Goal: Task Accomplishment & Management: Manage account settings

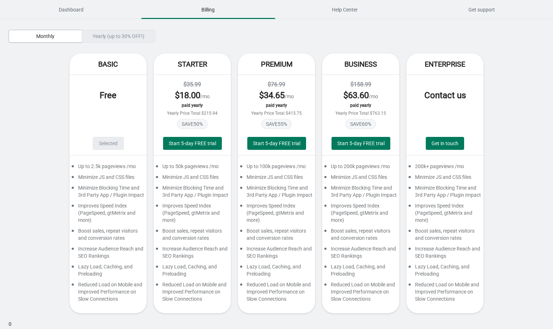
click at [43, 139] on div "Basic Free Selected Up to 2.5k pageviews /mo Minimize JS and CSS files Minimize…" at bounding box center [277, 186] width 536 height 267
click at [46, 82] on div "Basic Free Selected Up to 2.5k pageviews /mo Minimize JS and CSS files Minimize…" at bounding box center [277, 186] width 536 height 267
click at [114, 41] on div "Yearly (up to 30% OFF!)" at bounding box center [119, 36] width 74 height 13
click at [114, 36] on div "Yearly (up to 30% OFF!)" at bounding box center [119, 36] width 74 height 13
click at [130, 33] on div "Yearly (up to 30% OFF!)" at bounding box center [119, 36] width 74 height 13
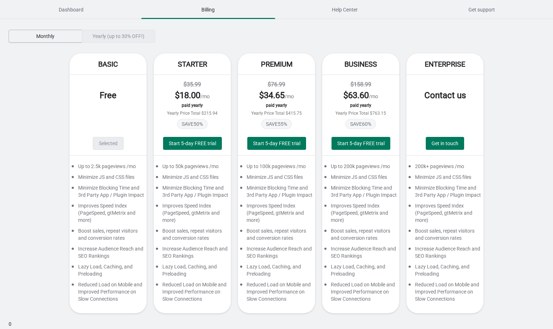
click at [51, 37] on span "Monthly" at bounding box center [45, 36] width 18 height 6
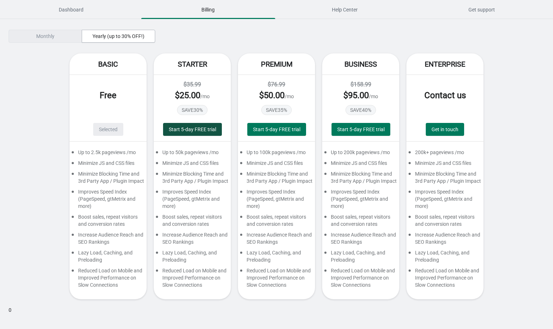
click at [179, 132] on button "Start 5-day FREE trial" at bounding box center [192, 129] width 59 height 13
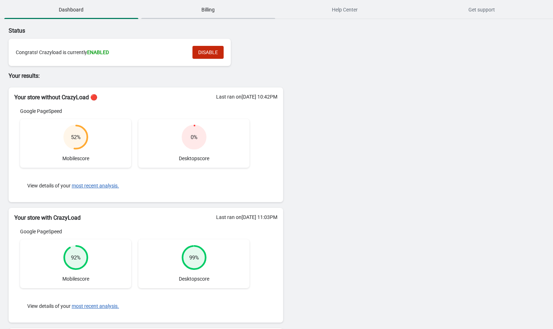
click at [202, 10] on span "Billing" at bounding box center [208, 9] width 134 height 13
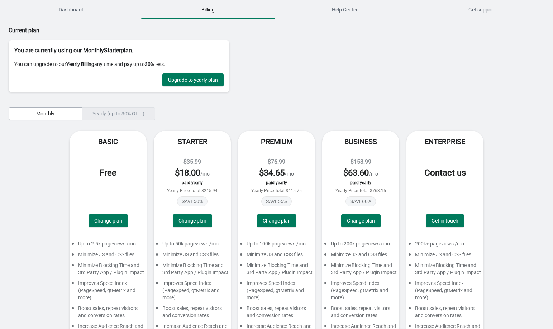
click at [202, 10] on span "Billing" at bounding box center [208, 9] width 134 height 13
click at [37, 133] on div "Basic Free Change plan Up to 2.5k pageviews /mo Minimize JS and CSS files Minim…" at bounding box center [277, 264] width 536 height 267
click at [46, 113] on span "Monthly" at bounding box center [45, 114] width 18 height 6
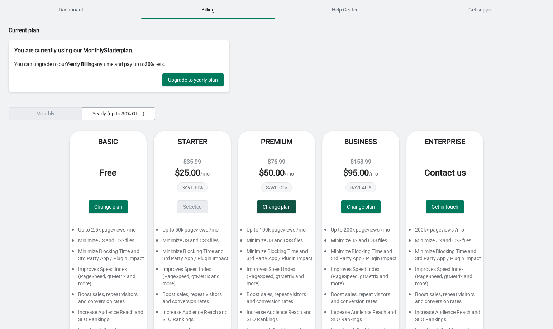
click at [276, 208] on span "Change plan" at bounding box center [277, 207] width 28 height 6
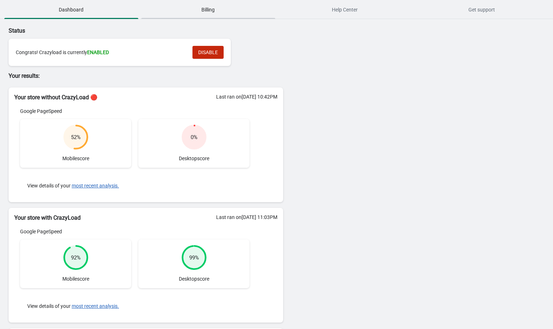
click at [210, 10] on span "Billing" at bounding box center [208, 9] width 134 height 13
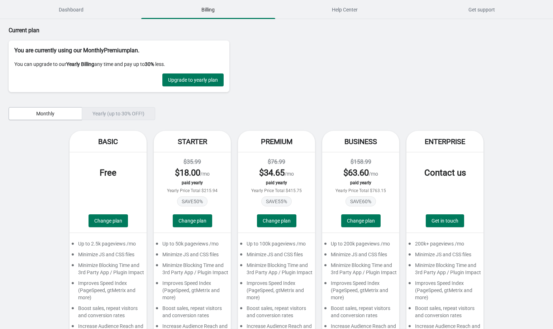
click at [100, 108] on div "Yearly (up to 30% OFF!)" at bounding box center [119, 113] width 74 height 13
click at [43, 113] on span "Monthly" at bounding box center [45, 114] width 18 height 6
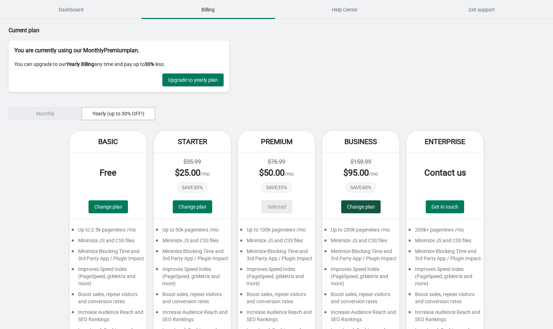
click at [367, 205] on span "Change plan" at bounding box center [361, 207] width 28 height 6
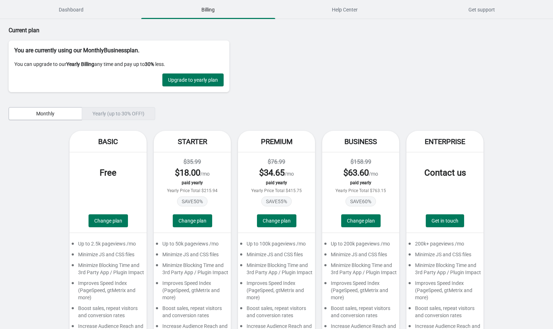
click at [110, 115] on div "Yearly (up to 30% OFF!)" at bounding box center [119, 113] width 74 height 13
click at [59, 112] on span "Monthly" at bounding box center [45, 114] width 61 height 6
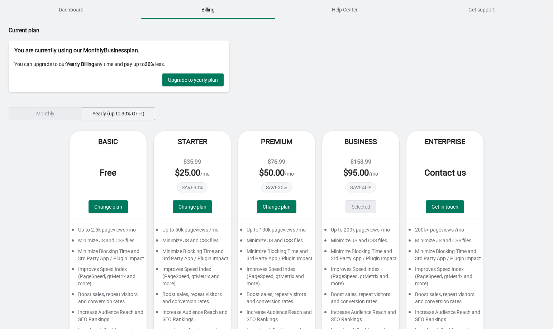
click at [110, 116] on span "Yearly (up to 30% OFF!)" at bounding box center [119, 114] width 52 height 6
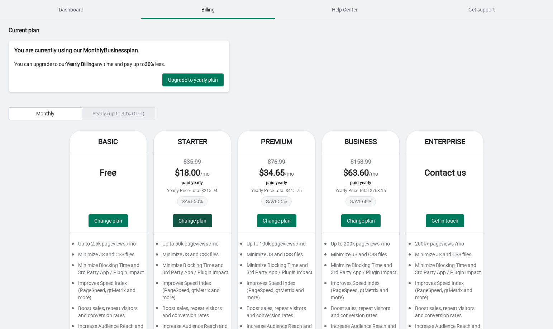
click at [201, 221] on span "Change plan" at bounding box center [193, 221] width 28 height 6
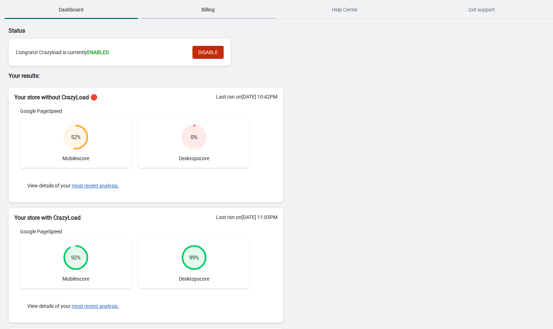
click at [206, 4] on span "Billing" at bounding box center [208, 9] width 134 height 13
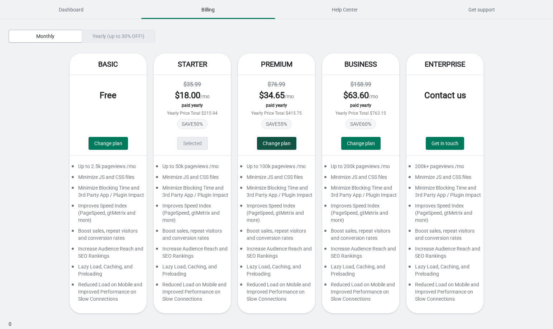
click at [285, 144] on span "Change plan" at bounding box center [277, 144] width 28 height 6
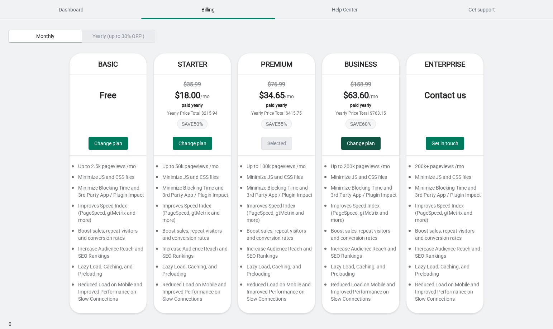
click at [380, 145] on button "Change plan" at bounding box center [360, 143] width 39 height 13
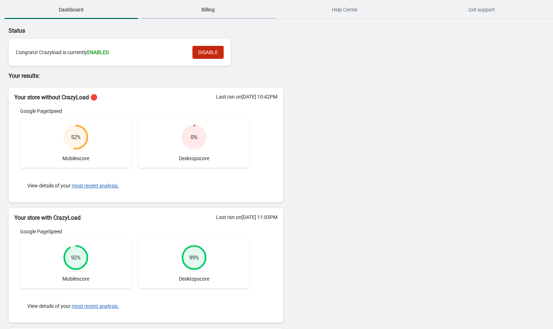
click at [217, 9] on span "Billing" at bounding box center [208, 9] width 134 height 13
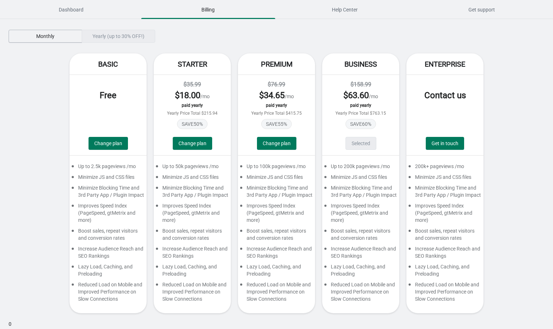
click at [51, 39] on button "Monthly" at bounding box center [46, 36] width 74 height 13
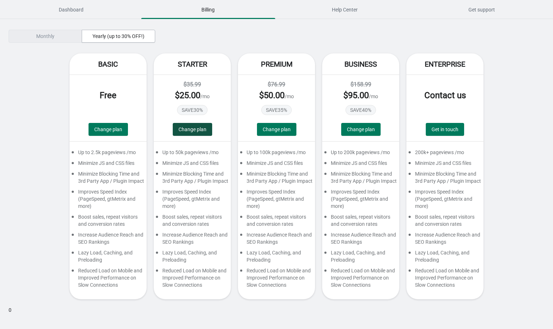
click at [193, 132] on span "Change plan" at bounding box center [193, 130] width 28 height 6
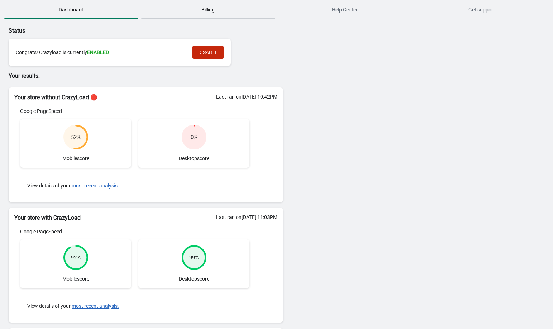
click at [201, 13] on span "Billing" at bounding box center [208, 9] width 134 height 13
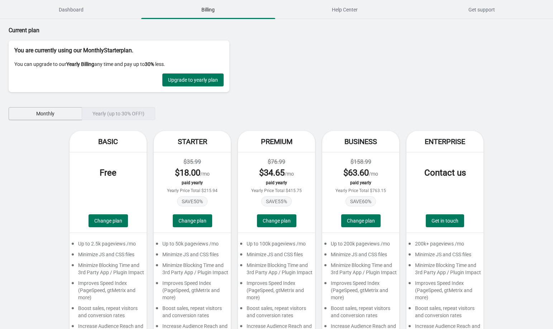
click at [55, 117] on button "Monthly" at bounding box center [46, 113] width 74 height 13
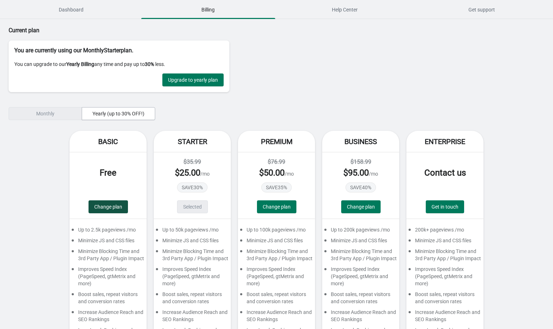
click at [107, 208] on span "Change plan" at bounding box center [108, 207] width 28 height 6
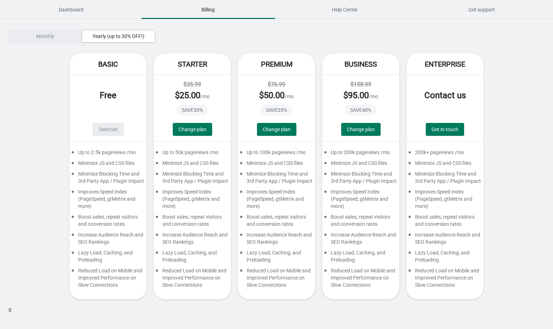
click at [196, 138] on div "$35.99 $ 25.00 /mo SAVE 30 % Change plan" at bounding box center [192, 108] width 77 height 67
click at [196, 132] on button "Change plan" at bounding box center [192, 129] width 39 height 13
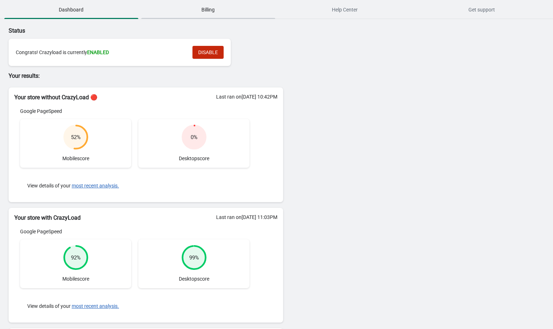
click at [214, 9] on span "Billing" at bounding box center [208, 9] width 134 height 13
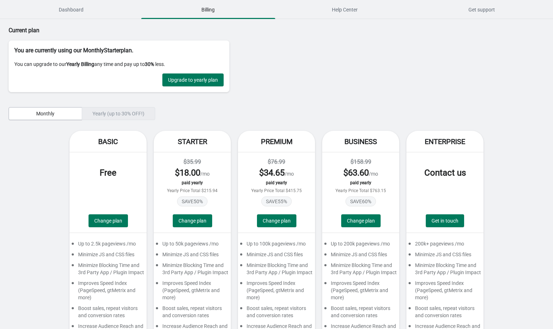
click at [119, 114] on div "Yearly (up to 30% OFF!)" at bounding box center [119, 113] width 74 height 13
click at [58, 108] on button "Monthly" at bounding box center [46, 113] width 74 height 13
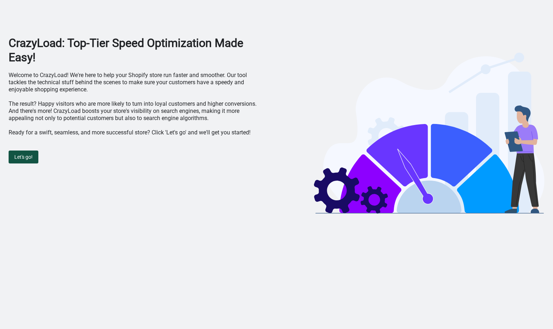
click at [24, 162] on button "Let's go!" at bounding box center [24, 157] width 30 height 13
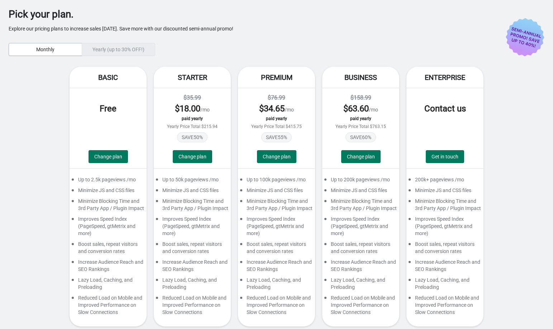
click at [139, 51] on div "Yearly (up to 30% OFF!)" at bounding box center [119, 49] width 74 height 13
click at [56, 43] on button "Monthly" at bounding box center [46, 49] width 74 height 13
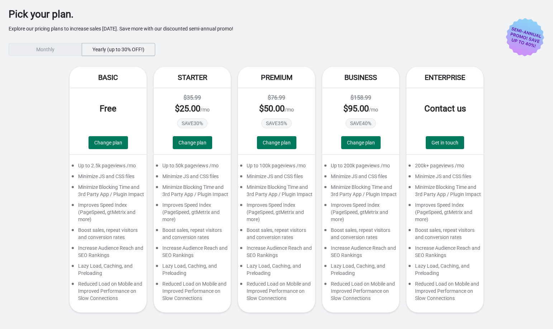
click at [124, 48] on span "Yearly (up to 30% OFF!)" at bounding box center [119, 50] width 52 height 6
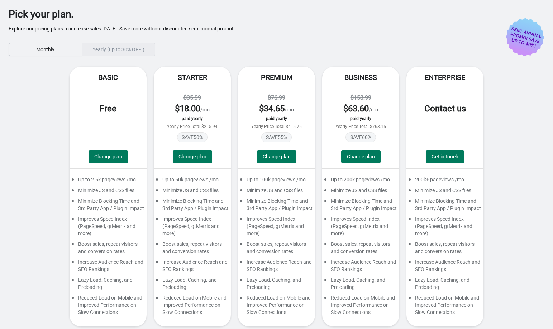
click at [50, 50] on span "Monthly" at bounding box center [45, 50] width 18 height 6
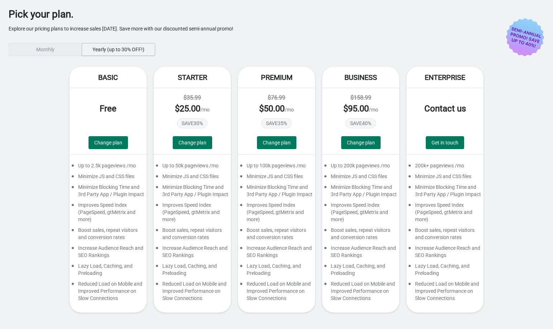
click at [128, 50] on span "Yearly (up to 30% OFF!)" at bounding box center [119, 50] width 52 height 6
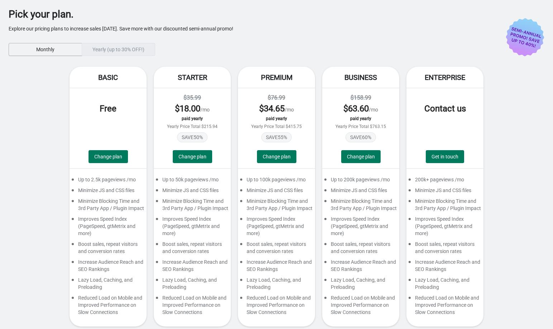
click at [34, 107] on div "Basic Free Change plan Up to 2.5k pageviews /mo Minimize JS and CSS files Minim…" at bounding box center [277, 200] width 536 height 267
click at [38, 134] on div "Basic Free Change plan Up to 2.5k pageviews /mo Minimize JS and CSS files Minim…" at bounding box center [277, 200] width 536 height 267
click at [107, 159] on span "Change plan" at bounding box center [108, 157] width 28 height 6
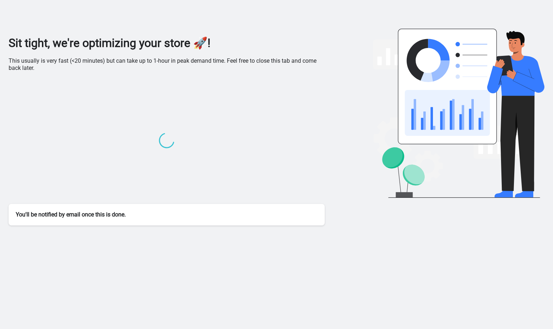
click at [476, 210] on div at bounding box center [458, 127] width 171 height 197
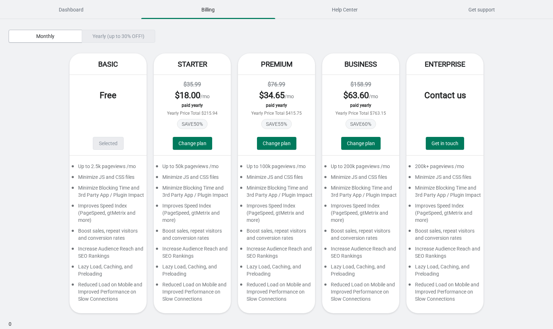
click at [495, 21] on div "Monthly Yearly (up to 30% OFF!) Basic Free Selected Up to 2.5k pageviews /mo Mi…" at bounding box center [277, 175] width 536 height 312
drag, startPoint x: 45, startPoint y: 6, endPoint x: 49, endPoint y: 6, distance: 3.9
click at [47, 6] on span "Dashboard" at bounding box center [71, 9] width 134 height 13
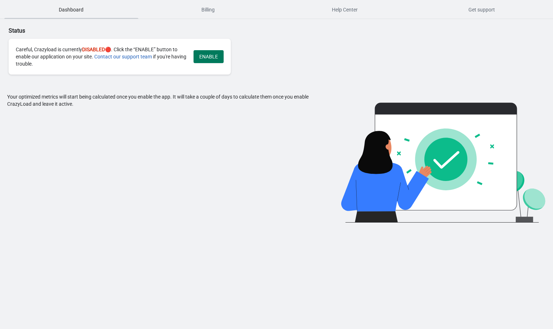
click at [58, 6] on span "Dashboard" at bounding box center [71, 9] width 134 height 13
click at [473, 53] on div "Status Careful, Crazyload is currently DISABLED 🔴. Click the “ENABLE” button to…" at bounding box center [276, 121] width 553 height 204
drag, startPoint x: 154, startPoint y: 124, endPoint x: 210, endPoint y: 83, distance: 69.3
click at [154, 123] on div "Your optimized metrics will start being calculated once you enable the app. It …" at bounding box center [160, 157] width 307 height 129
click at [207, 61] on button "ENABLE" at bounding box center [209, 56] width 30 height 13
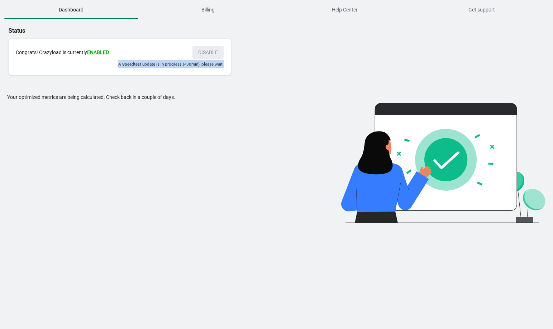
drag, startPoint x: 116, startPoint y: 62, endPoint x: 245, endPoint y: 74, distance: 129.2
click at [237, 70] on div "Status Congrats! Crazyload is currently ENABLED DISABLE A Speedtest update is i…" at bounding box center [146, 51] width 275 height 48
click at [293, 87] on div "Status Congrats! Crazyload is currently ENABLED DISABLE A Speedtest update is i…" at bounding box center [276, 121] width 553 height 204
click at [200, 9] on span "Billing" at bounding box center [208, 9] width 134 height 13
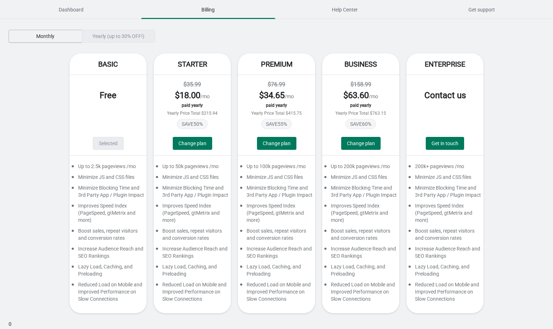
click at [54, 37] on span "Monthly" at bounding box center [45, 36] width 18 height 6
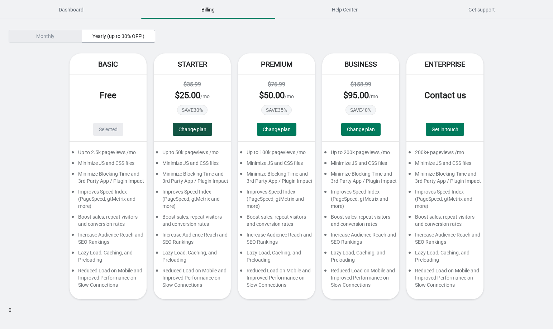
click at [195, 131] on span "Change plan" at bounding box center [193, 130] width 28 height 6
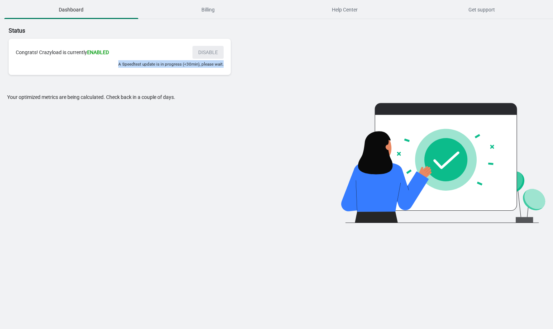
drag, startPoint x: 108, startPoint y: 61, endPoint x: 245, endPoint y: 65, distance: 137.0
click at [245, 65] on div "Status Congrats! Crazyload is currently ENABLED DISABLE A Speedtest update is i…" at bounding box center [146, 51] width 275 height 48
click at [241, 112] on div "Your optimized metrics are being calculated. Check back in a couple of days." at bounding box center [160, 158] width 307 height 129
click at [503, 29] on div "Status Congrats! Crazyload is currently ENABLED DISABLE A Speedtest update is i…" at bounding box center [276, 121] width 553 height 204
click at [62, 123] on div "Your optimized metrics are being calculated. Check back in a couple of days." at bounding box center [160, 158] width 307 height 129
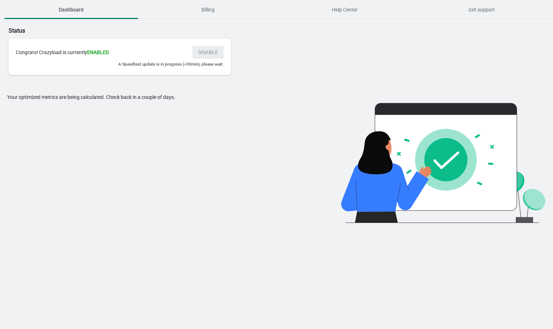
click at [166, 110] on div "Your optimized metrics are being calculated. Check back in a couple of days." at bounding box center [160, 158] width 307 height 129
click at [155, 239] on body "Dashboard Billing Help Center Get support Dashboard Billing Help Center Get sup…" at bounding box center [276, 164] width 553 height 329
click at [114, 152] on div "Your optimized metrics are being calculated. Check back in a couple of days." at bounding box center [160, 158] width 307 height 129
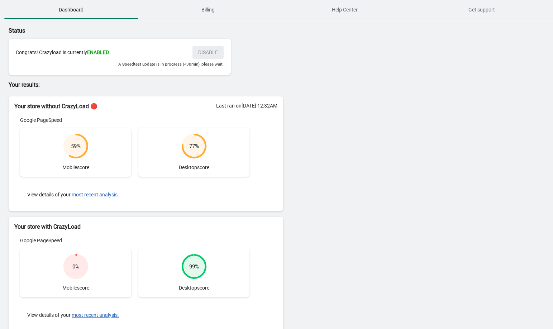
click at [500, 74] on div "Status Congrats! Crazyload is currently ENABLED DISABLE A Speedtest update is i…" at bounding box center [276, 205] width 553 height 373
click at [378, 100] on div "Status Congrats! Crazyload is currently ENABLED DISABLE A Speedtest update is i…" at bounding box center [276, 205] width 553 height 373
click at [501, 56] on div "Status Congrats! Crazyload is currently ENABLED DISABLE A Speedtest update is i…" at bounding box center [276, 205] width 553 height 373
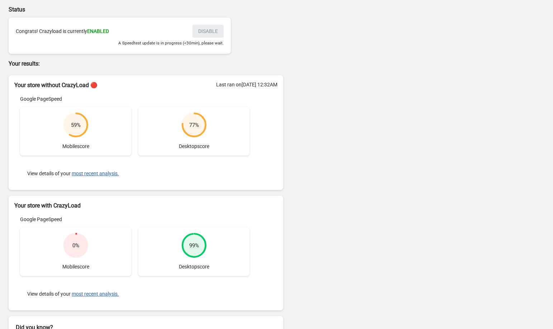
scroll to position [20, 0]
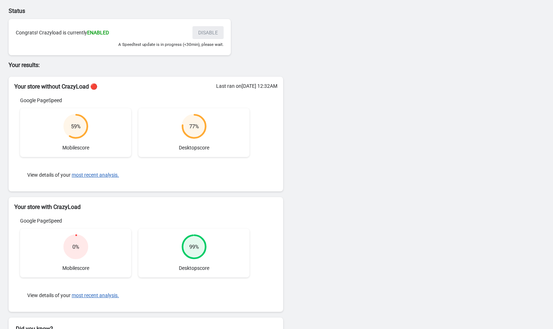
click at [496, 124] on div "Status Congrats! Crazyload is currently ENABLED DISABLE A Speedtest update is i…" at bounding box center [276, 185] width 553 height 373
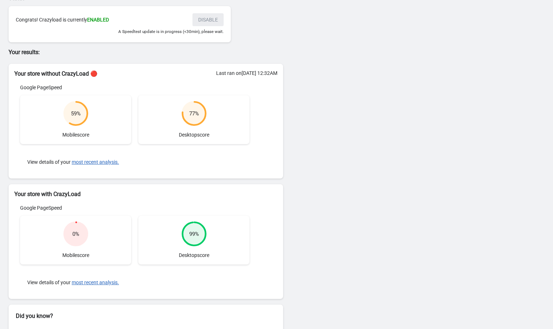
scroll to position [0, 0]
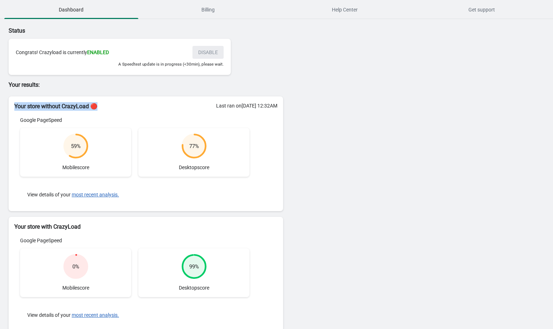
drag, startPoint x: 32, startPoint y: 102, endPoint x: 296, endPoint y: 105, distance: 263.6
click at [296, 105] on div "Status Congrats! Crazyload is currently ENABLED DISABLE A Speedtest update is i…" at bounding box center [276, 205] width 553 height 373
click at [271, 103] on div "Last ran on [DATE] 12:32AM" at bounding box center [246, 105] width 61 height 7
drag, startPoint x: 91, startPoint y: 194, endPoint x: 216, endPoint y: 178, distance: 125.4
click at [271, 172] on div "Google PageSpeed 59 % Mobile score 77 % Desktop score View details of your most…" at bounding box center [145, 161] width 263 height 89
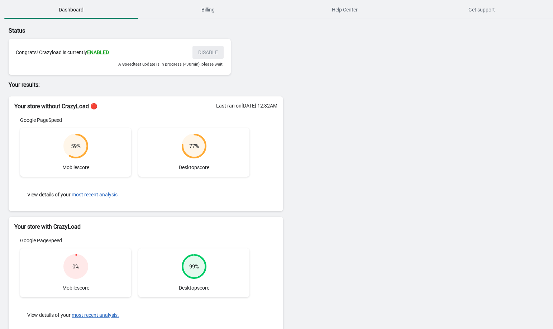
click at [169, 203] on div "View details of your most recent analysis." at bounding box center [135, 195] width 230 height 22
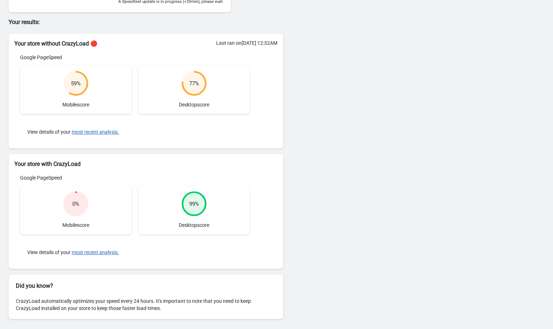
drag, startPoint x: 214, startPoint y: 214, endPoint x: 135, endPoint y: 210, distance: 79.4
click at [214, 214] on div "99 % Desktop score" at bounding box center [193, 210] width 111 height 49
click at [64, 208] on icon at bounding box center [75, 204] width 25 height 25
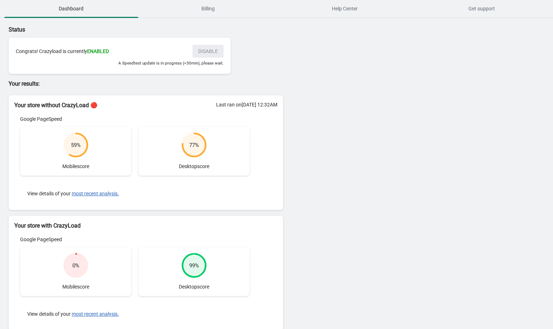
scroll to position [0, 0]
click at [67, 165] on div "59 % Mobile score" at bounding box center [75, 152] width 111 height 49
click at [198, 151] on circle at bounding box center [194, 145] width 23 height 23
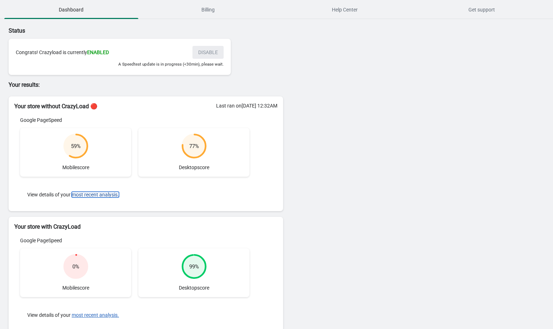
click at [97, 194] on button "most recent analysis." at bounding box center [95, 195] width 47 height 6
click at [96, 193] on button "most recent analysis." at bounding box center [95, 195] width 47 height 6
drag, startPoint x: 155, startPoint y: 204, endPoint x: 133, endPoint y: 279, distance: 77.6
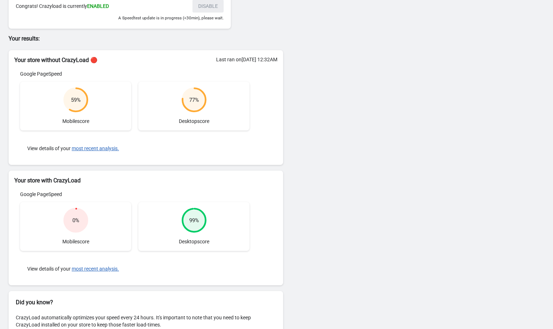
scroll to position [63, 0]
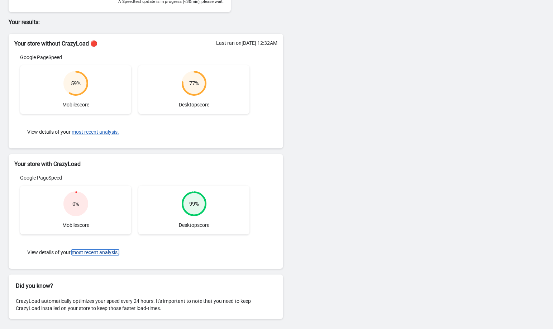
click at [107, 254] on button "most recent analysis." at bounding box center [95, 253] width 47 height 6
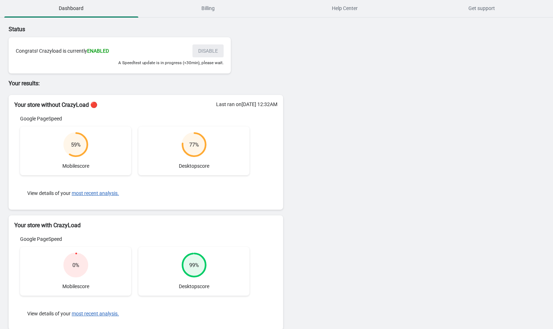
scroll to position [0, 0]
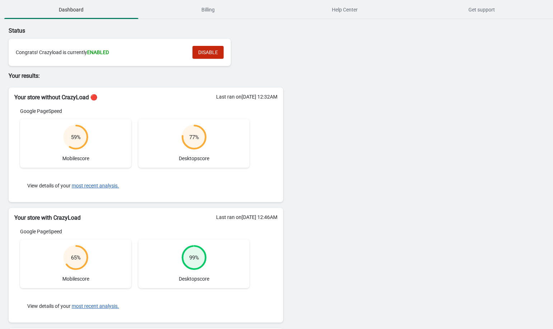
drag, startPoint x: 191, startPoint y: 215, endPoint x: 243, endPoint y: 185, distance: 59.8
click at [292, 222] on div "Status Congrats! Crazyload is currently ENABLED DISABLE Your results: Your stor…" at bounding box center [276, 201] width 553 height 364
drag, startPoint x: 217, startPoint y: 96, endPoint x: 222, endPoint y: 192, distance: 96.2
click at [286, 97] on div "Status Congrats! Crazyload is currently ENABLED DISABLE Your results: Your stor…" at bounding box center [146, 201] width 292 height 364
drag, startPoint x: 196, startPoint y: 217, endPoint x: 278, endPoint y: 221, distance: 81.5
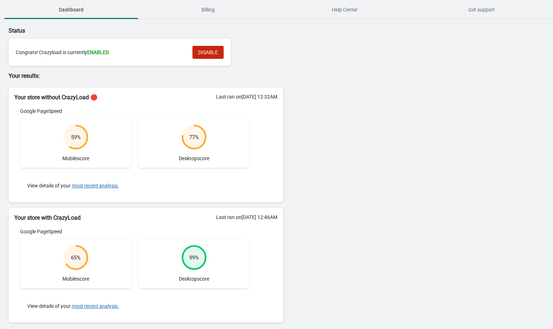
click at [278, 221] on div "Your store with CrazyLoad" at bounding box center [146, 215] width 275 height 14
click at [317, 209] on div "Status Congrats! Crazyload is currently ENABLED DISABLE Your results: Your stor…" at bounding box center [276, 201] width 553 height 364
click at [191, 7] on span "Billing" at bounding box center [208, 9] width 134 height 13
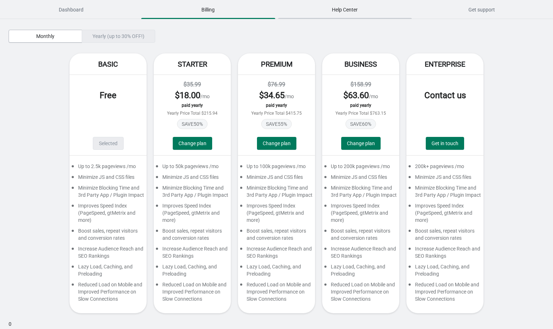
click at [348, 11] on span "Help Center" at bounding box center [345, 9] width 134 height 13
drag, startPoint x: 510, startPoint y: 67, endPoint x: 507, endPoint y: 55, distance: 11.8
click at [510, 66] on div "Basic Free Selected Up to 2.5k pageviews /mo Minimize JS and CSS files Minimize…" at bounding box center [277, 186] width 536 height 267
click at [482, 6] on span "Get support" at bounding box center [482, 9] width 134 height 13
click at [70, 10] on span "Dashboard" at bounding box center [71, 9] width 134 height 13
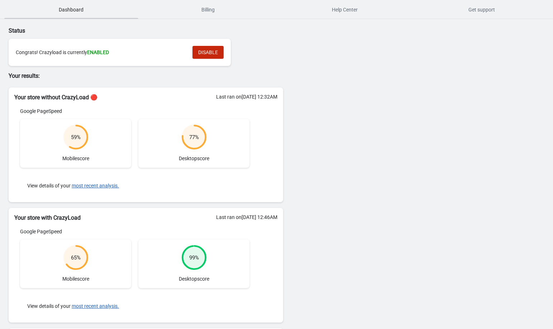
click at [70, 10] on span "Dashboard" at bounding box center [71, 9] width 134 height 13
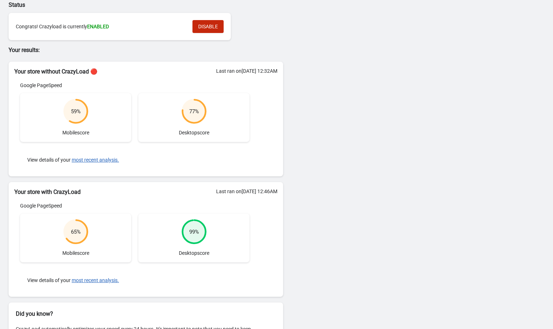
scroll to position [55, 0]
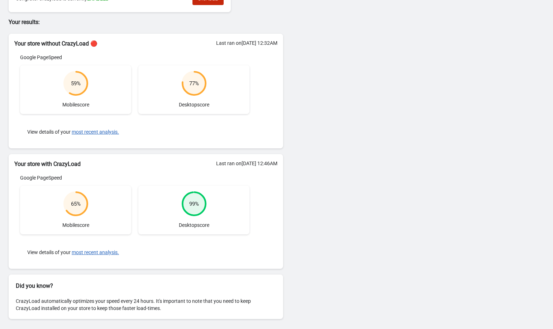
drag, startPoint x: 174, startPoint y: 225, endPoint x: 222, endPoint y: 225, distance: 48.1
click at [222, 225] on div "99 % Desktop score" at bounding box center [193, 210] width 111 height 49
click at [236, 211] on div "99 % Desktop score" at bounding box center [193, 210] width 111 height 49
drag, startPoint x: 59, startPoint y: 165, endPoint x: 11, endPoint y: 164, distance: 47.4
click at [11, 164] on div "Your store with CrazyLoad" at bounding box center [146, 161] width 275 height 14
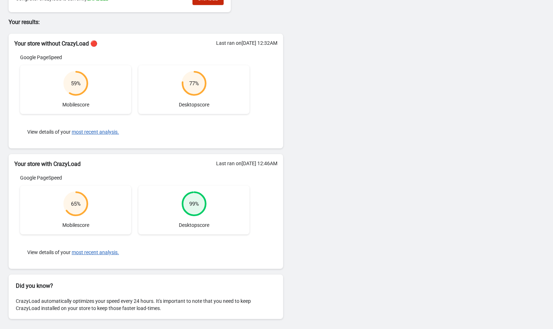
click at [386, 87] on div "Status Congrats! Crazyload is currently ENABLED DISABLE Your results: Your stor…" at bounding box center [276, 147] width 553 height 364
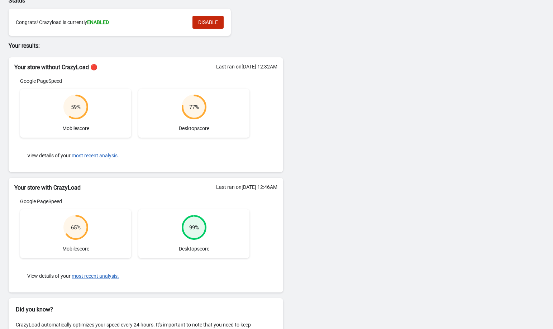
scroll to position [0, 0]
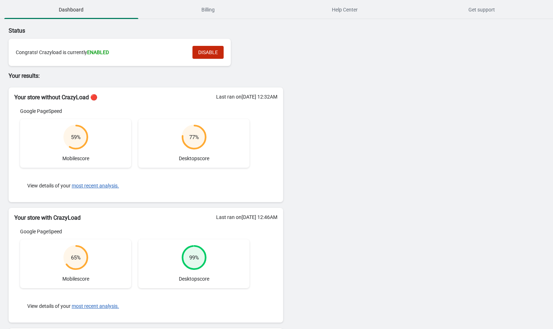
click at [411, 86] on div "Status Congrats! Crazyload is currently ENABLED DISABLE Your results: Your stor…" at bounding box center [276, 201] width 553 height 364
click at [115, 187] on button "most recent analysis." at bounding box center [95, 186] width 47 height 6
click at [93, 186] on button "most recent analysis." at bounding box center [95, 186] width 47 height 6
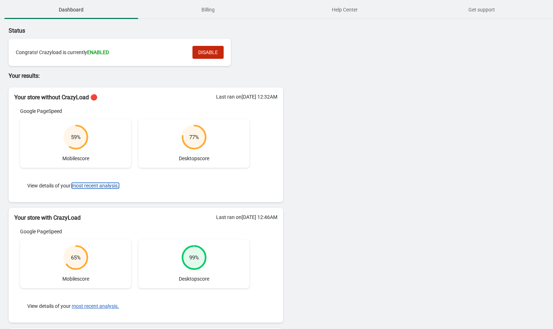
click at [93, 186] on button "most recent analysis." at bounding box center [95, 186] width 47 height 6
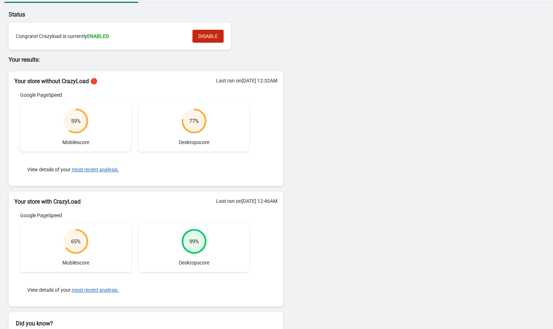
scroll to position [55, 0]
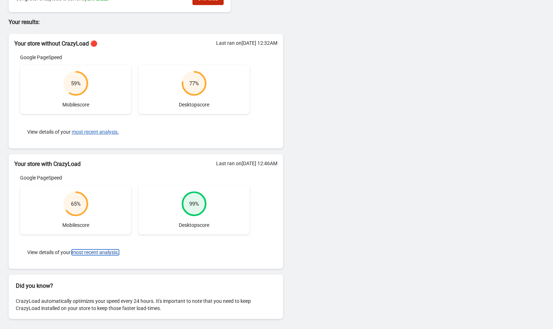
click at [97, 252] on button "most recent analysis." at bounding box center [95, 253] width 47 height 6
click at [375, 159] on div "Status Congrats! Crazyload is currently ENABLED DISABLE Your results: Your stor…" at bounding box center [276, 147] width 553 height 364
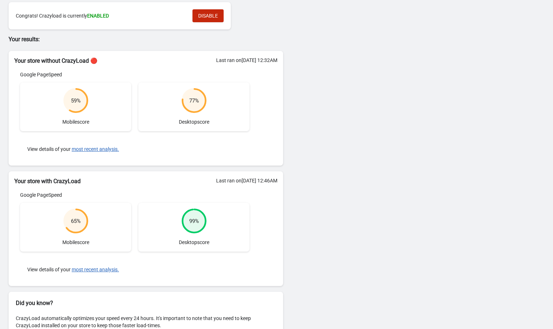
scroll to position [0, 0]
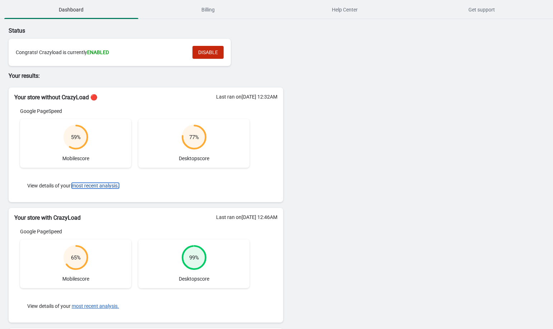
click at [99, 187] on button "most recent analysis." at bounding box center [95, 186] width 47 height 6
click at [431, 74] on div "Status Congrats! Crazyload is currently ENABLED DISABLE Your results: Your stor…" at bounding box center [276, 201] width 553 height 364
click at [497, 92] on div "Status Congrats! Crazyload is currently ENABLED DISABLE Your results: Your stor…" at bounding box center [276, 201] width 553 height 364
click at [536, 123] on div "Status Congrats! Crazyload is currently ENABLED DISABLE Your results: Your stor…" at bounding box center [276, 201] width 553 height 364
